Goal: Task Accomplishment & Management: Complete application form

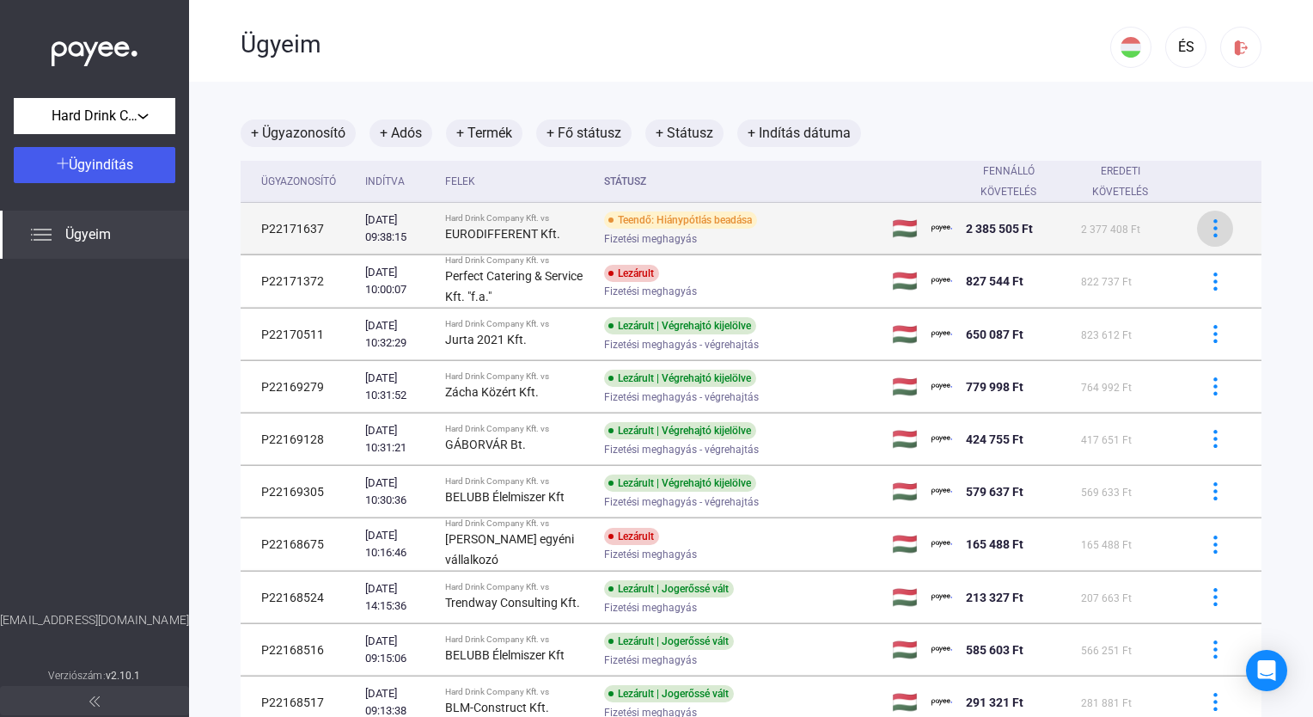
click at [1207, 227] on img at bounding box center [1216, 228] width 18 height 18
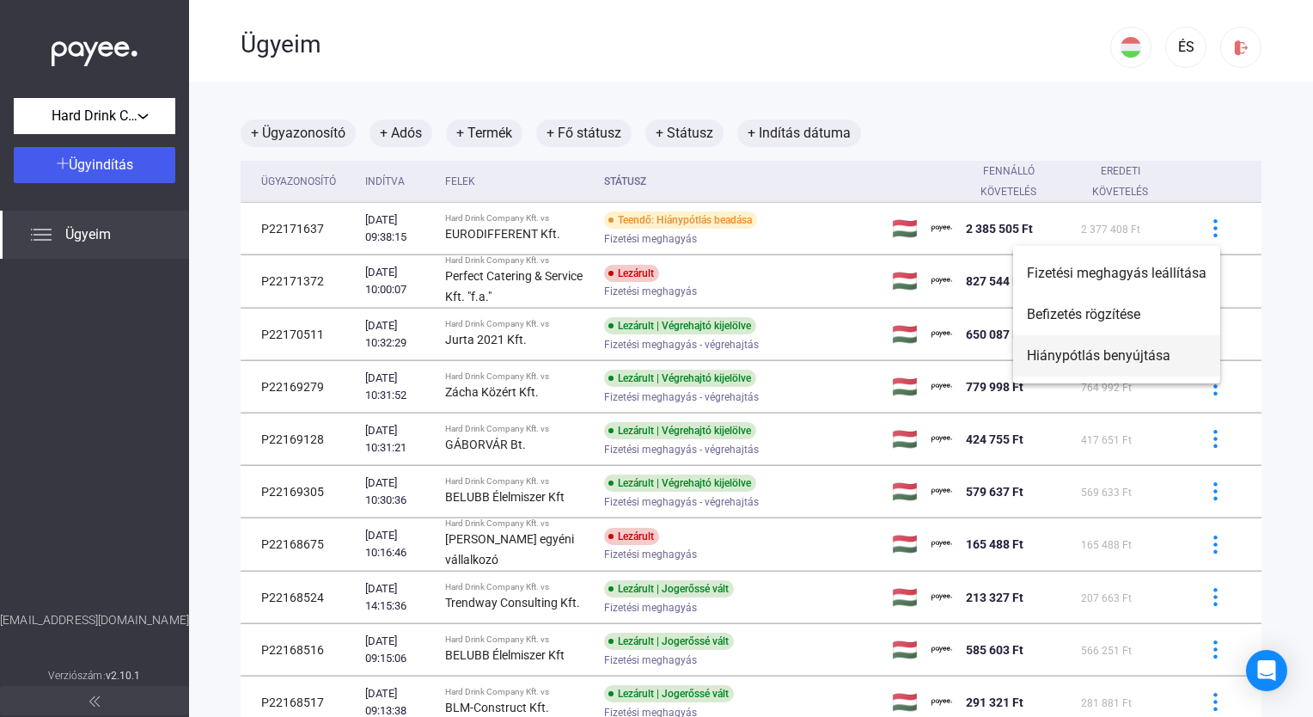
click at [1073, 362] on font "Hiánypótlás benyújtása" at bounding box center [1099, 355] width 144 height 16
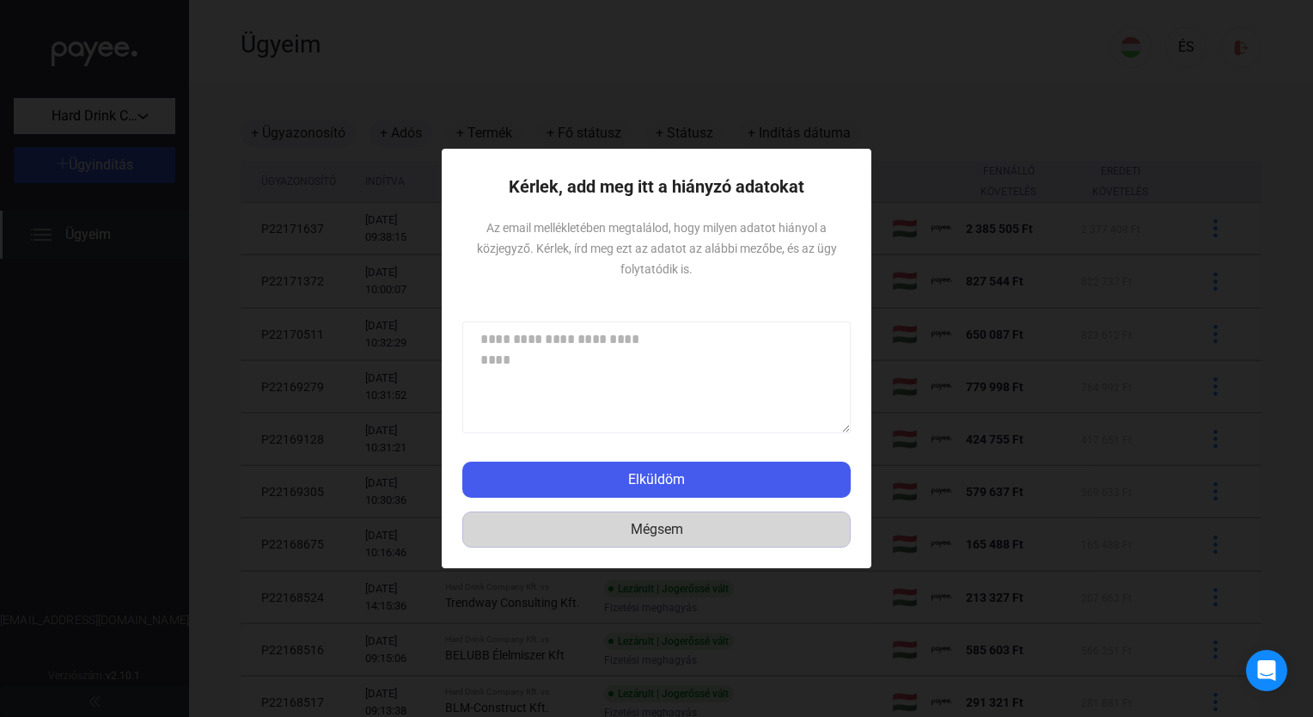
click at [644, 533] on font "Mégsem" at bounding box center [657, 529] width 52 height 16
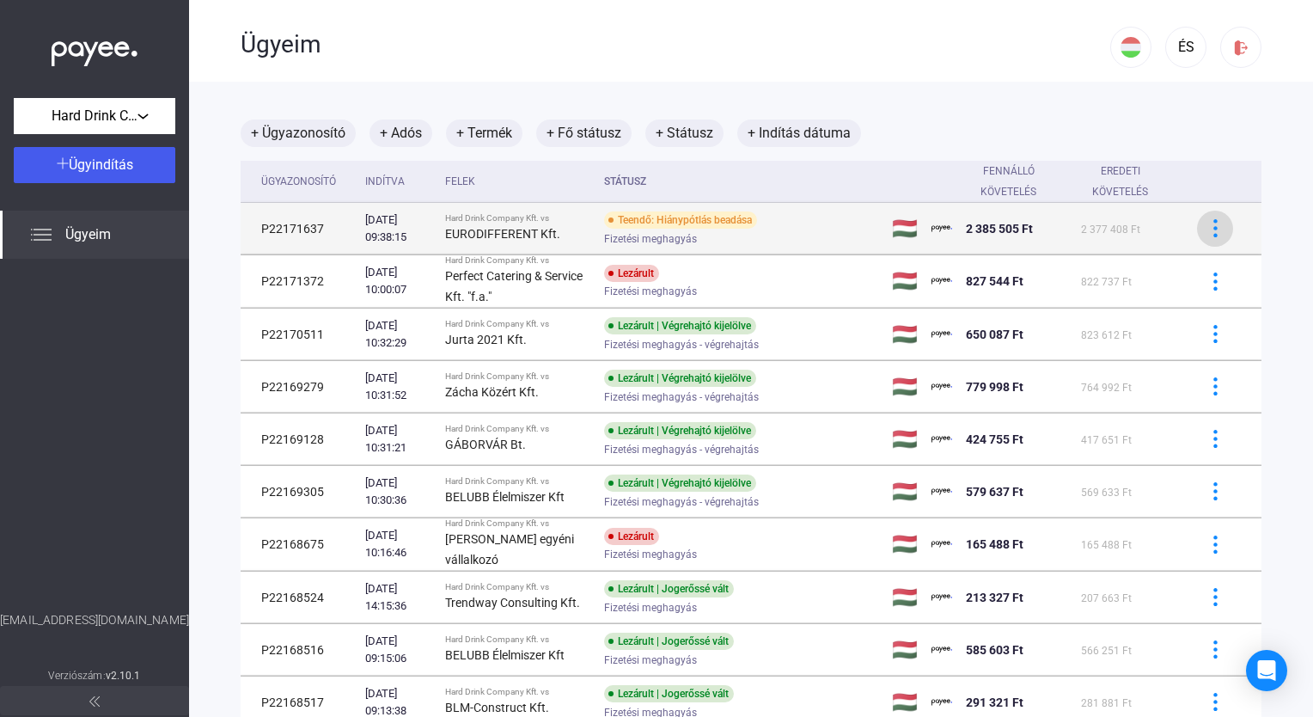
click at [1211, 233] on div at bounding box center [1215, 228] width 26 height 18
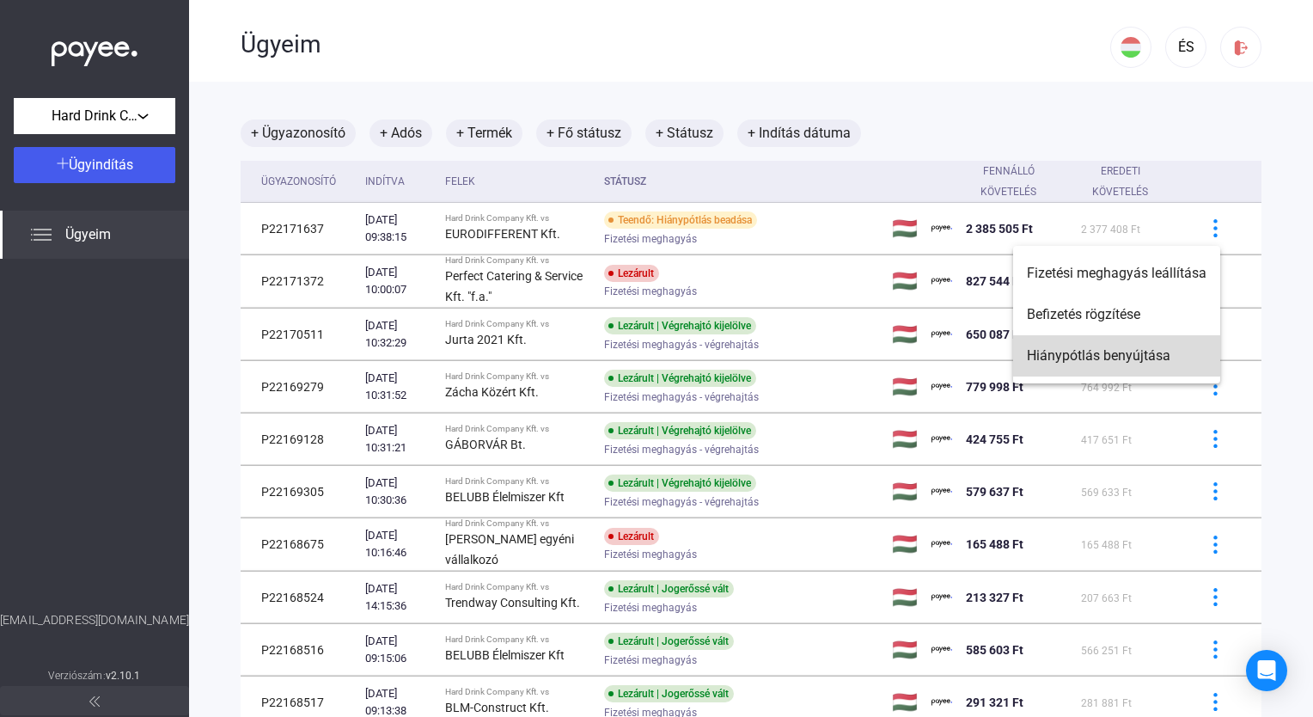
click at [1152, 363] on font "Hiánypótlás benyújtása" at bounding box center [1099, 355] width 144 height 16
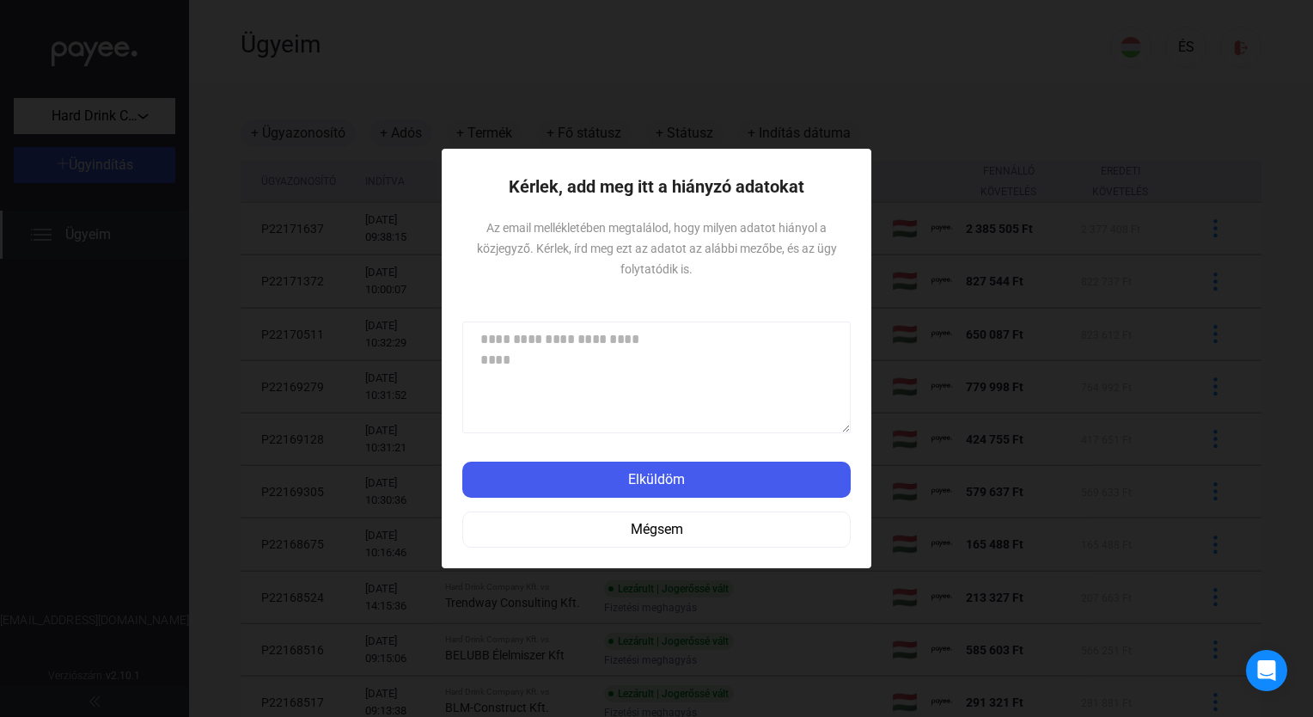
click at [688, 356] on textarea at bounding box center [656, 377] width 388 height 112
click at [553, 332] on textarea at bounding box center [656, 377] width 388 height 112
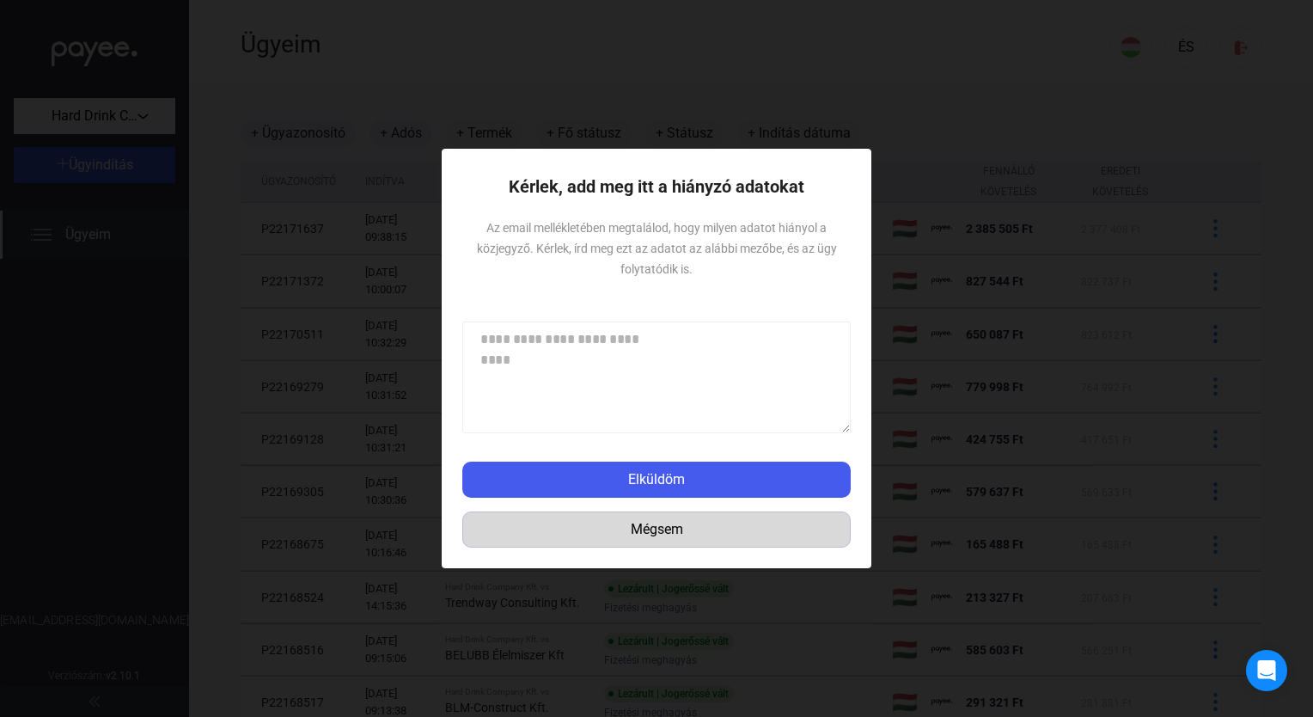
click at [564, 521] on div "Mégsem" at bounding box center [656, 529] width 376 height 21
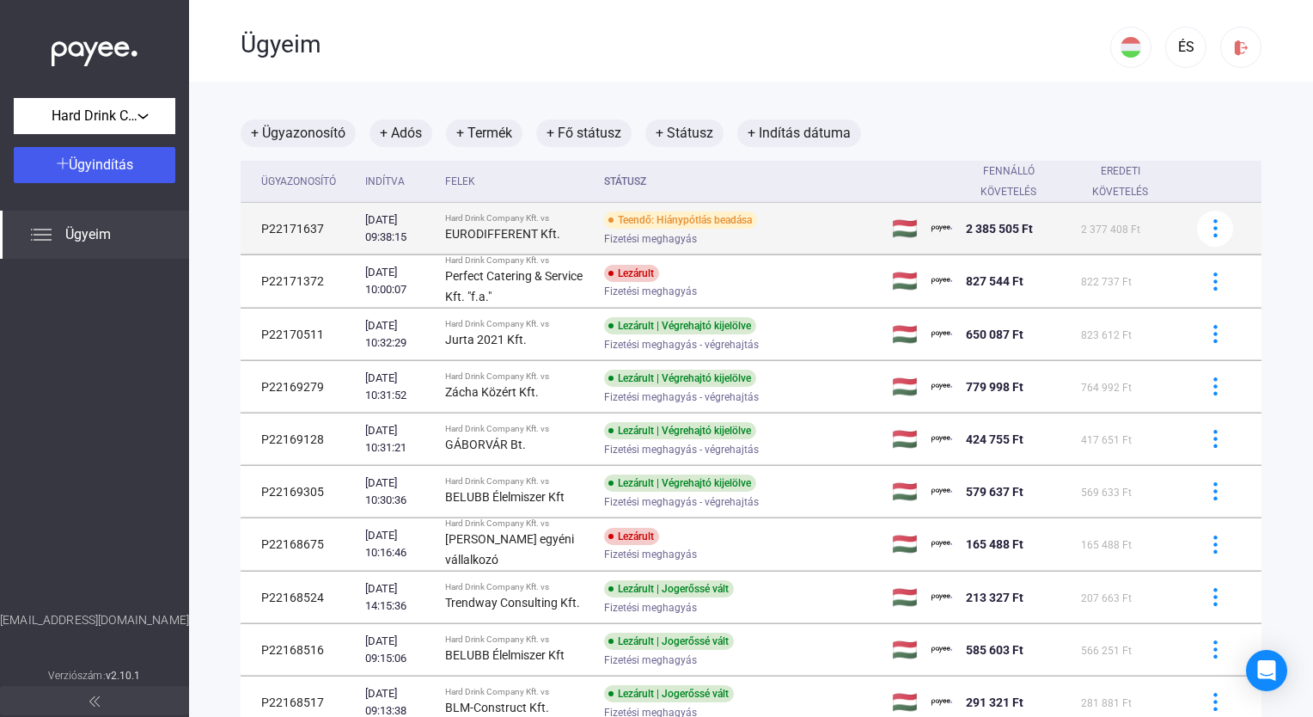
click at [665, 229] on span "Fizetési meghagyás" at bounding box center [650, 239] width 93 height 21
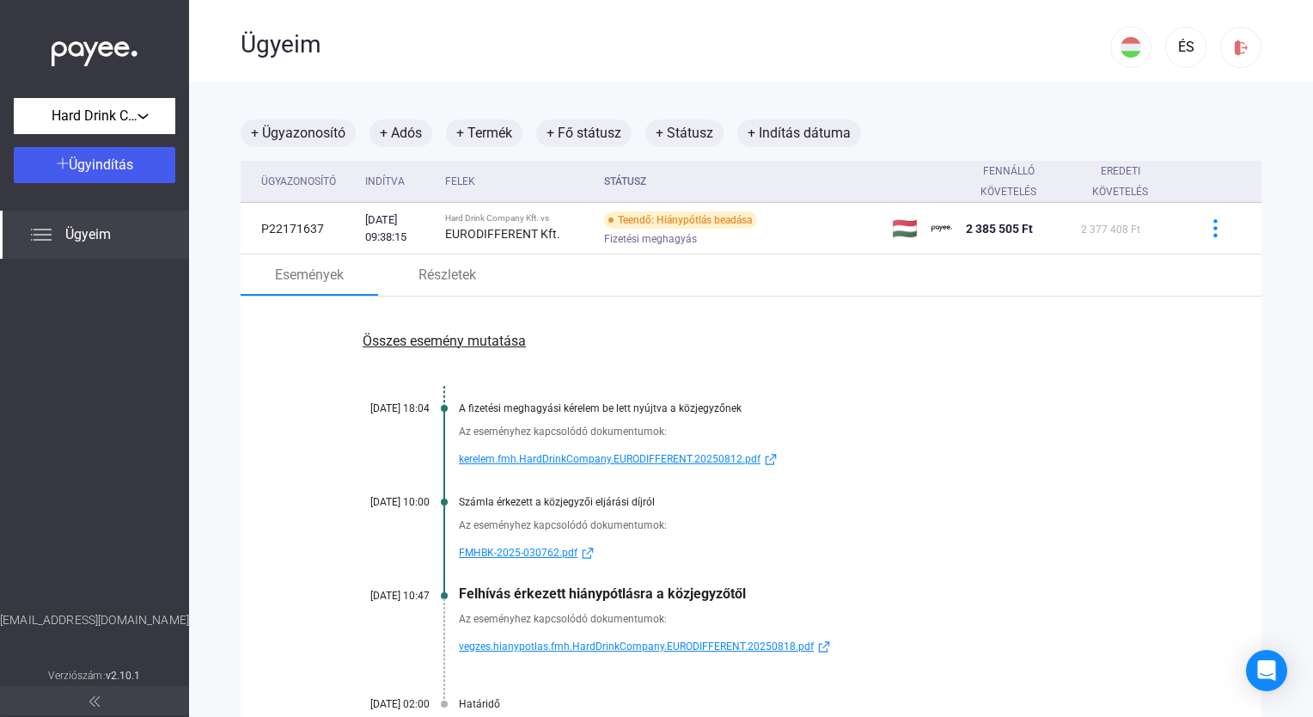
click at [518, 645] on span "vegzes.hianypotlas.fmh.HardDrinkCompany.EURODIFFERENT.20250818.pdf" at bounding box center [636, 646] width 355 height 21
click at [629, 645] on span "vegzes.hianypotlas.fmh.HardDrinkCompany.EURODIFFERENT.20250818.pdf" at bounding box center [636, 646] width 355 height 21
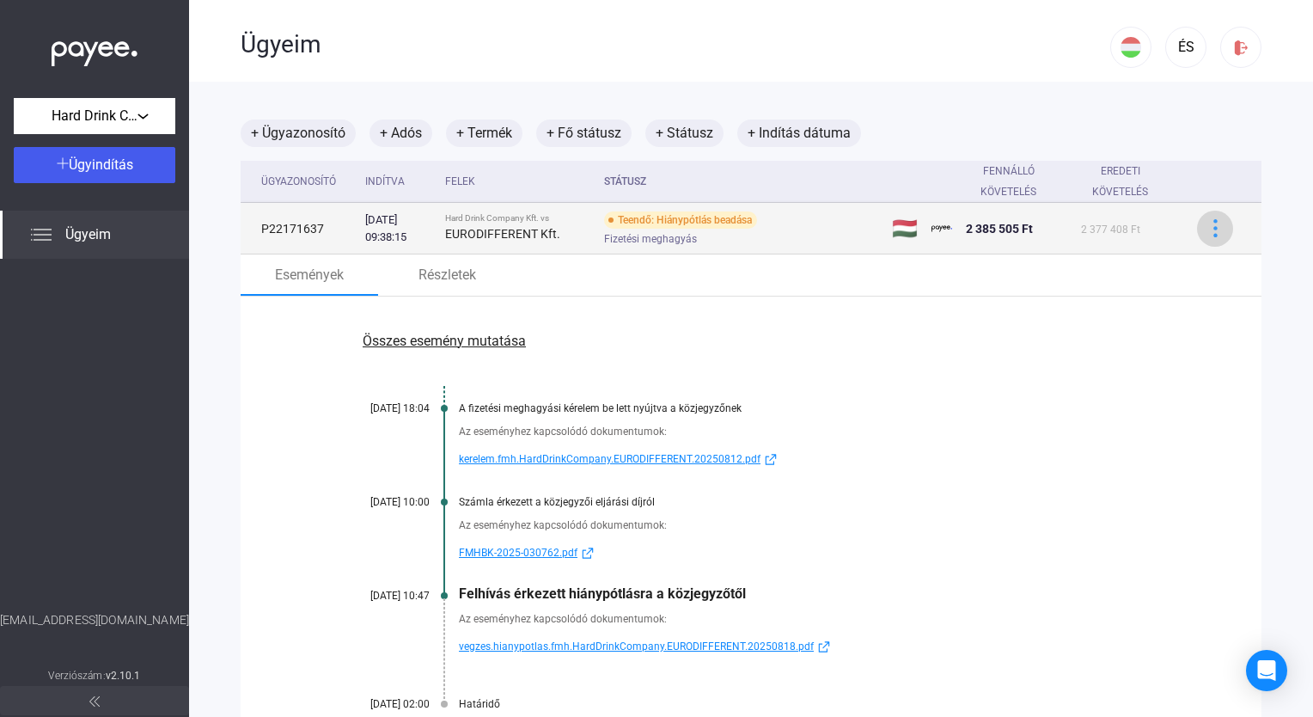
click at [1207, 223] on img at bounding box center [1216, 228] width 18 height 18
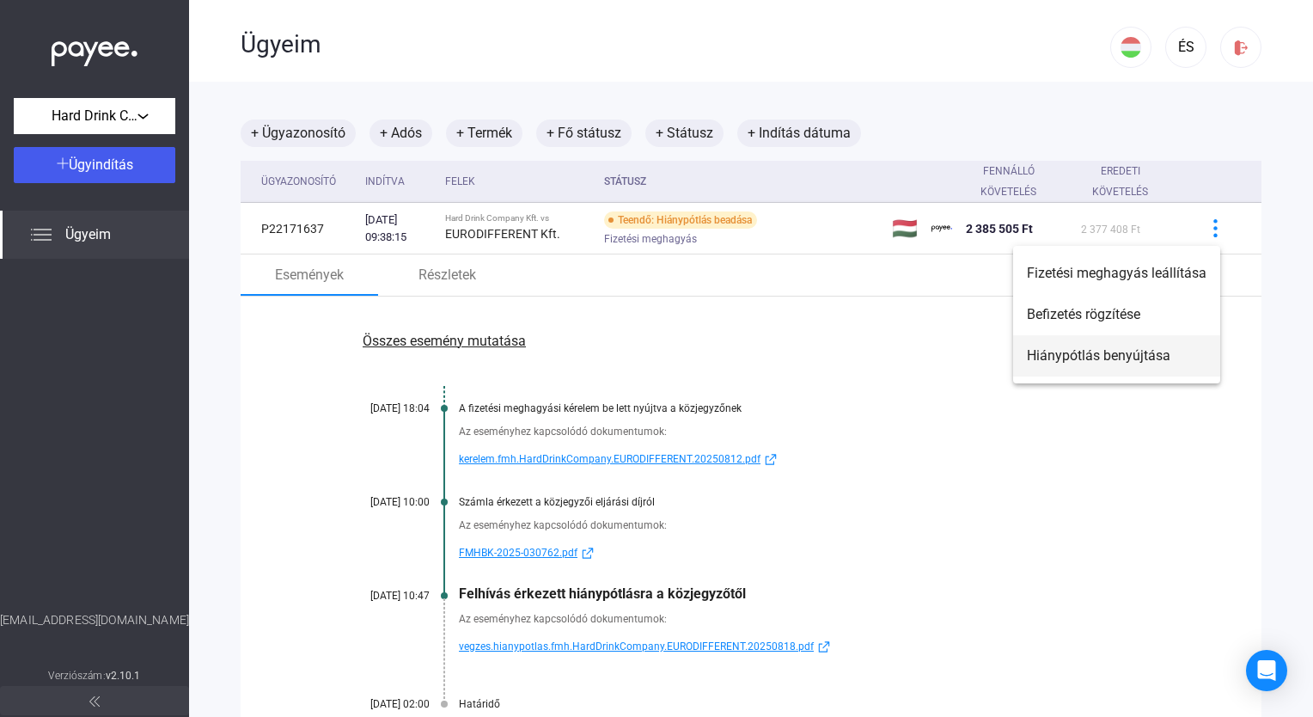
click at [1141, 358] on font "Hiánypótlás benyújtása" at bounding box center [1099, 355] width 144 height 16
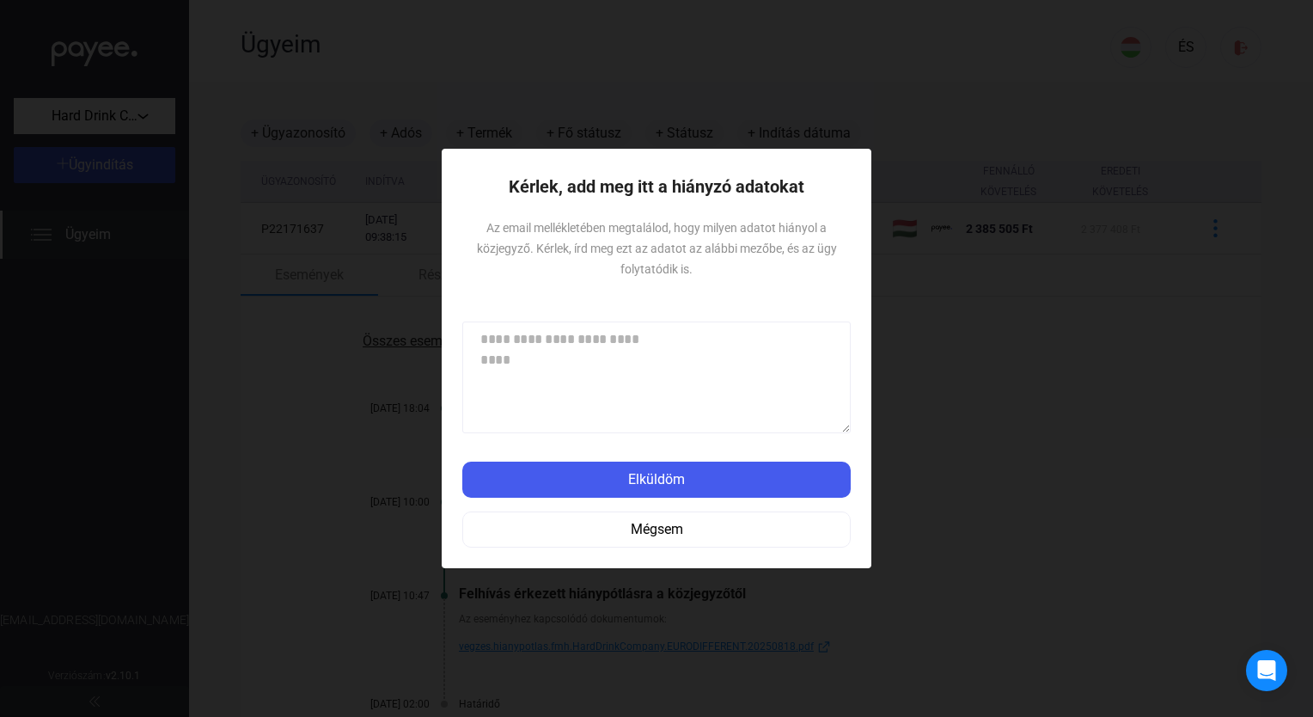
paste textarea "**********"
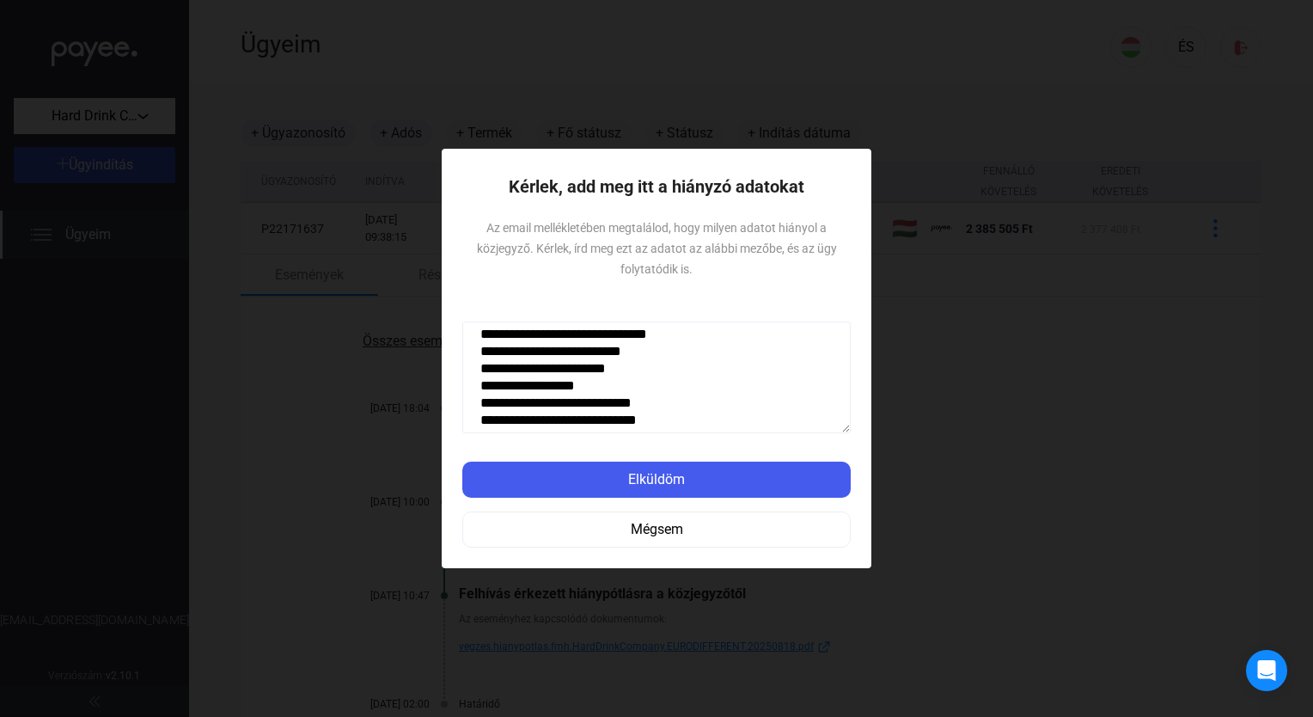
scroll to position [1547, 0]
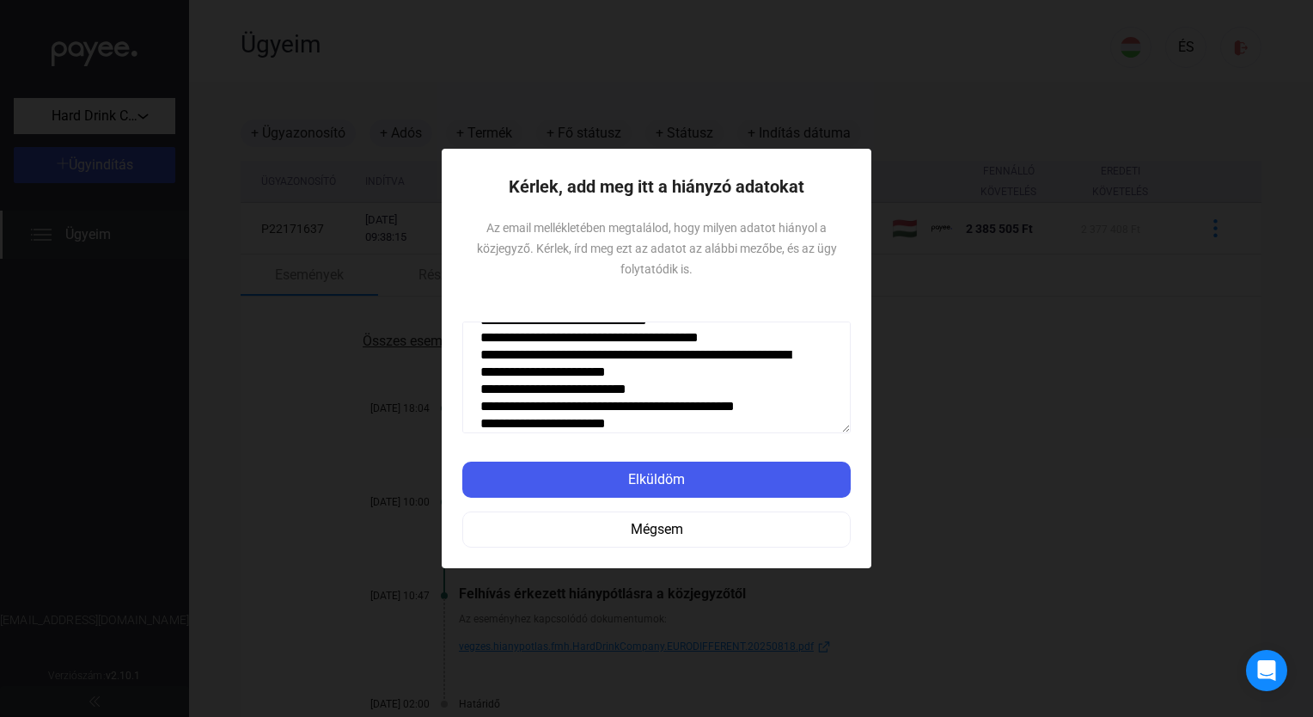
type textarea "**********"
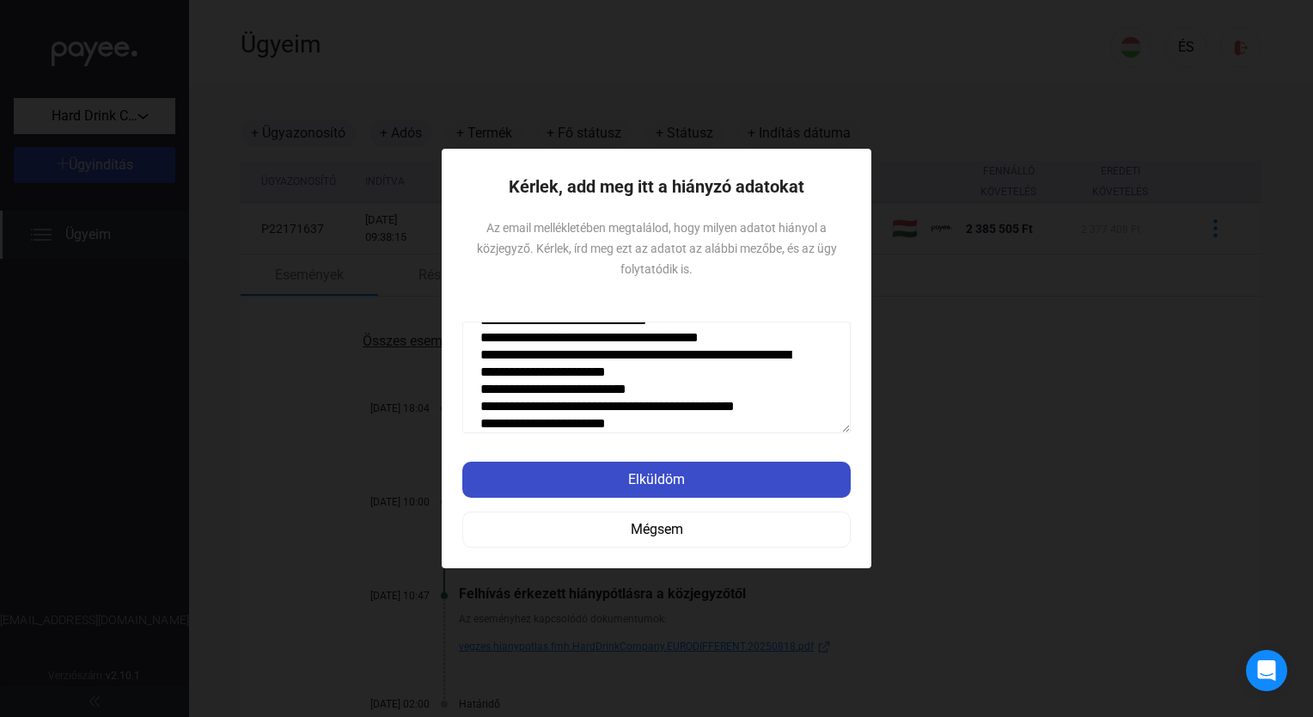
click at [684, 493] on button "Elküldöm" at bounding box center [656, 480] width 388 height 36
